Goal: Information Seeking & Learning: Learn about a topic

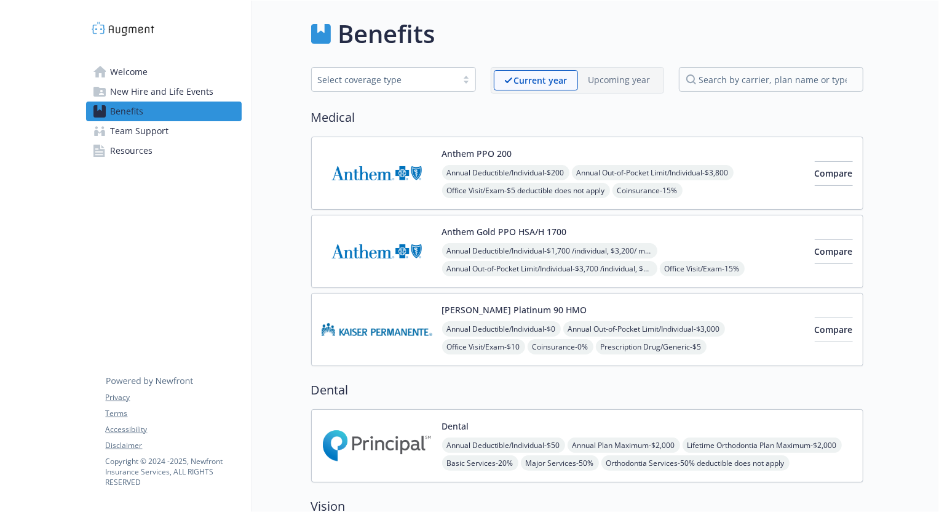
click at [599, 27] on div "Benefits" at bounding box center [587, 33] width 552 height 37
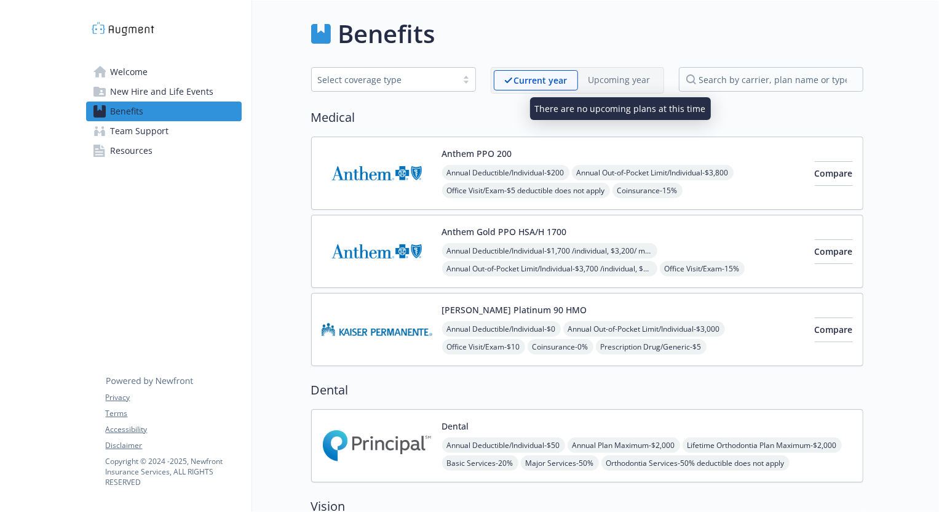
click at [632, 77] on p "Upcoming year" at bounding box center [620, 79] width 62 height 13
